Goal: Transaction & Acquisition: Download file/media

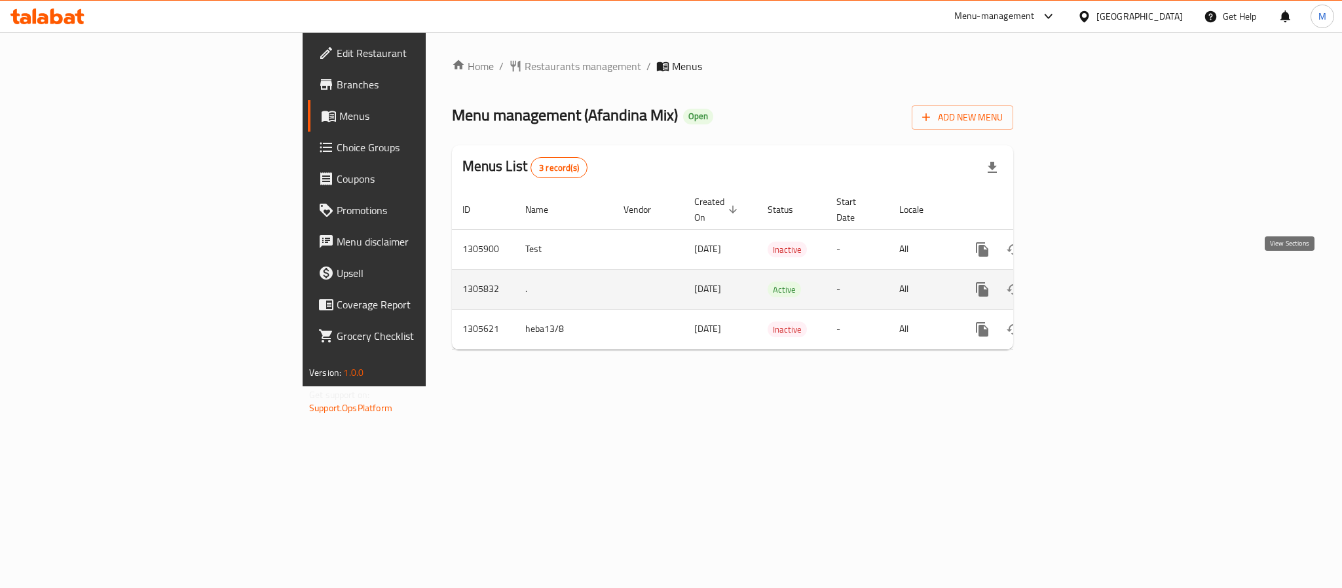
click at [1085, 282] on icon "enhanced table" at bounding box center [1077, 290] width 16 height 16
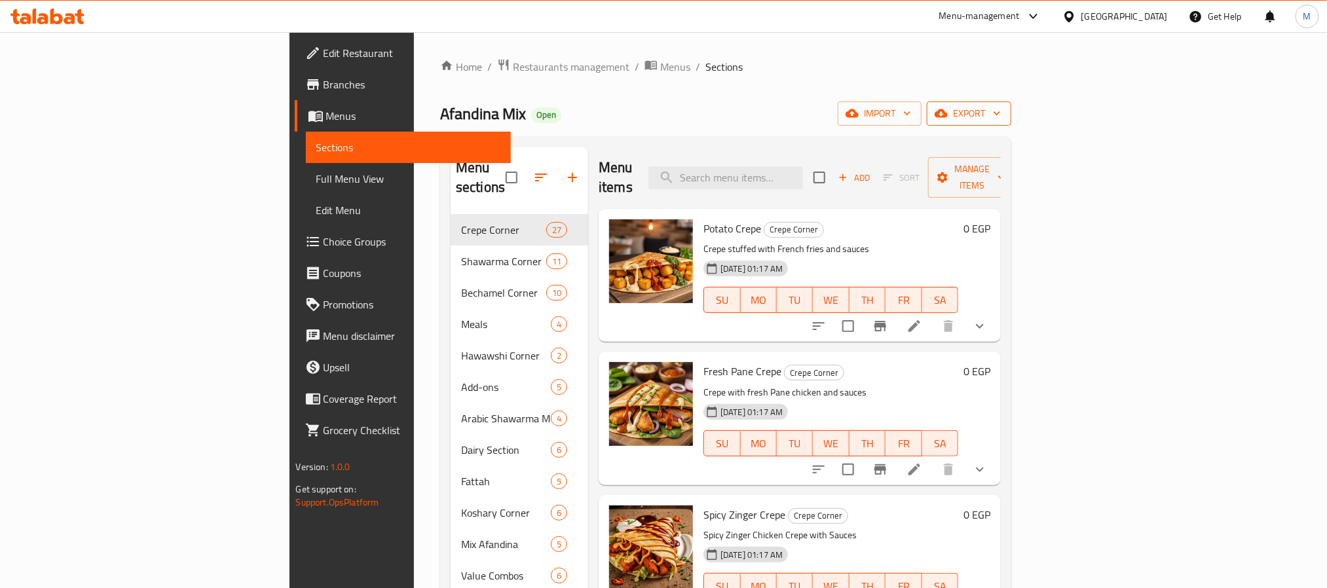
click at [1001, 112] on span "export" at bounding box center [969, 113] width 64 height 16
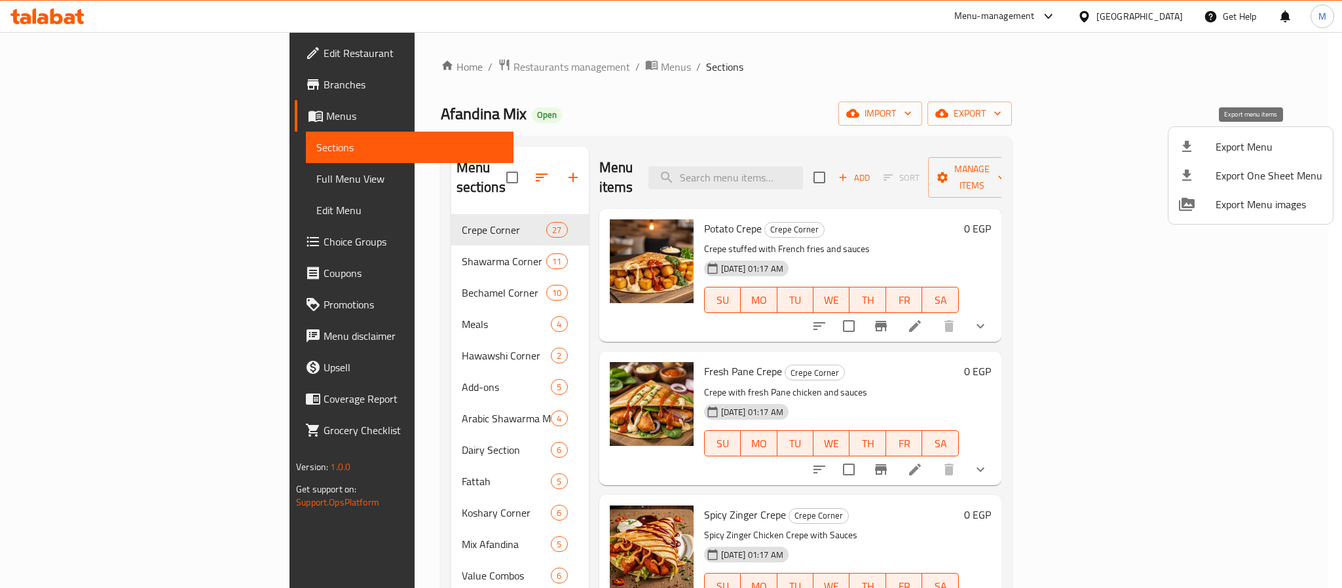
click at [1256, 151] on span "Export Menu" at bounding box center [1269, 147] width 107 height 16
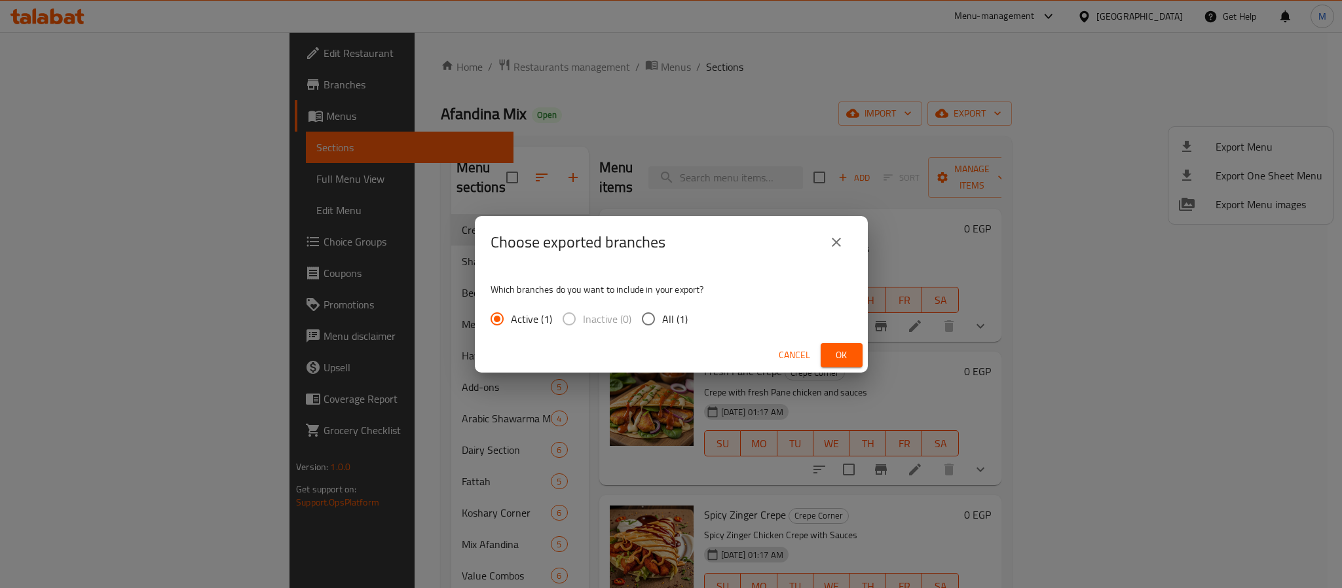
click at [658, 323] on input "All (1)" at bounding box center [649, 319] width 28 height 28
radio input "true"
click at [846, 360] on span "Ok" at bounding box center [841, 355] width 21 height 16
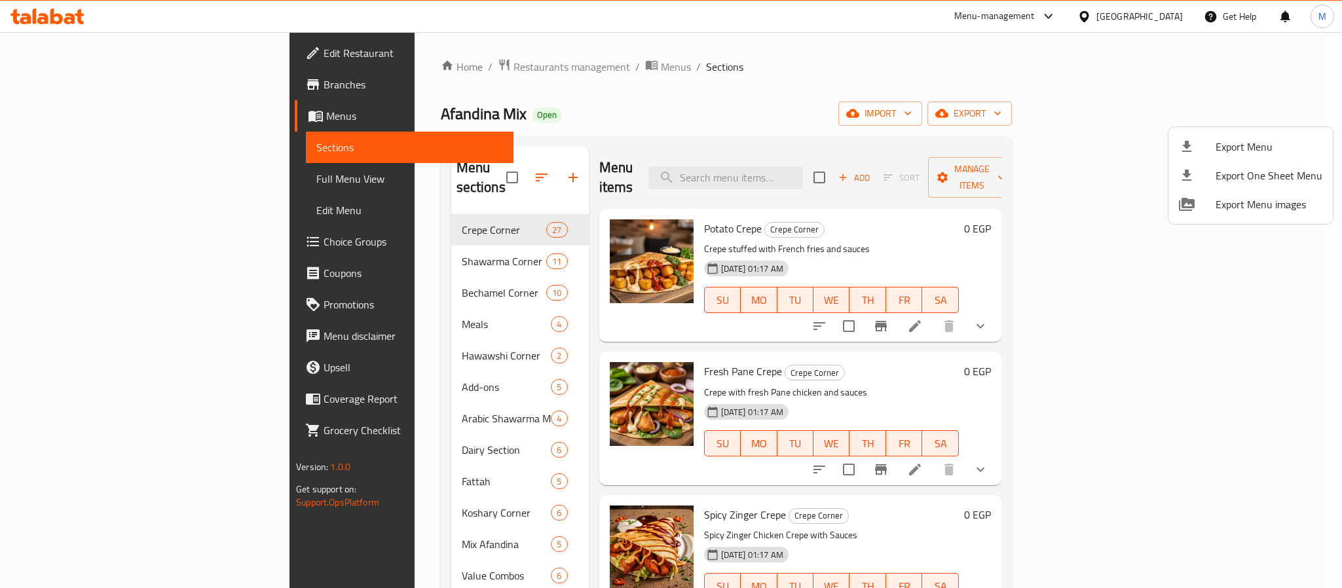
click at [709, 126] on div at bounding box center [671, 294] width 1342 height 588
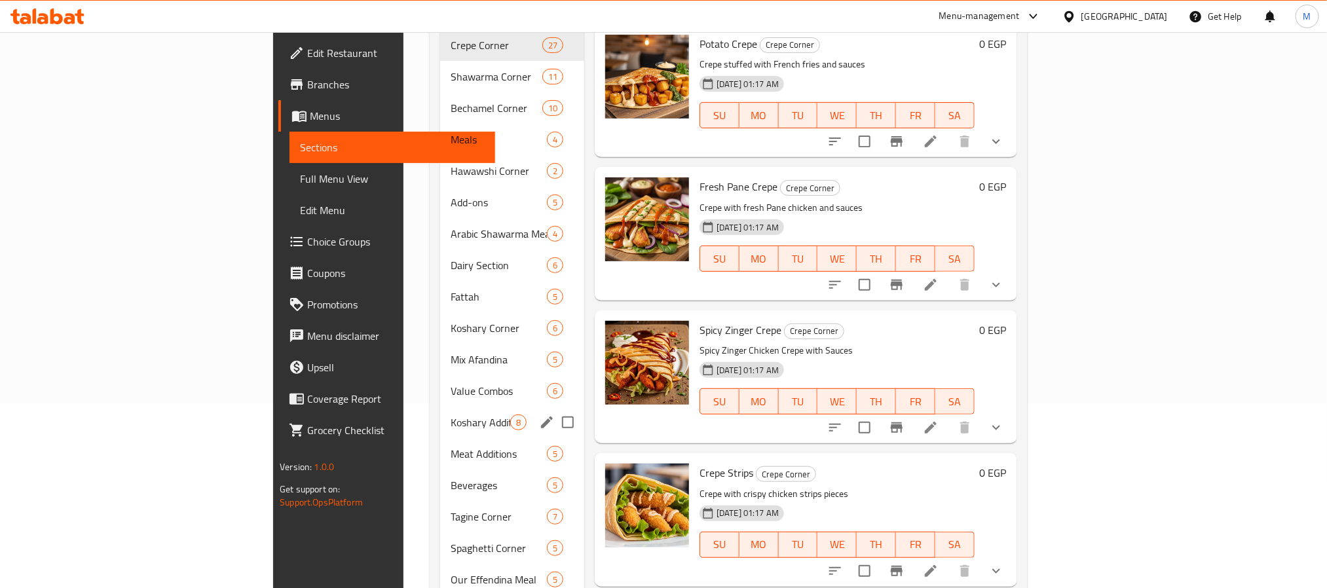
scroll to position [197, 0]
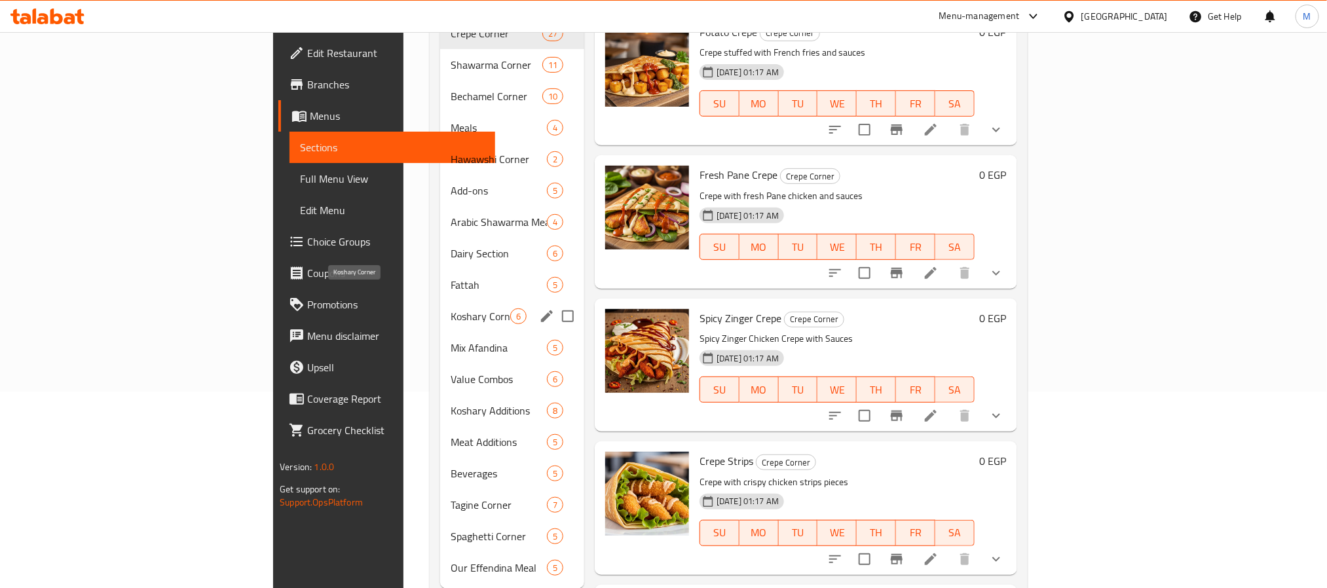
click at [451, 309] on span "Koshary Corner" at bounding box center [481, 317] width 60 height 16
